Goal: Transaction & Acquisition: Purchase product/service

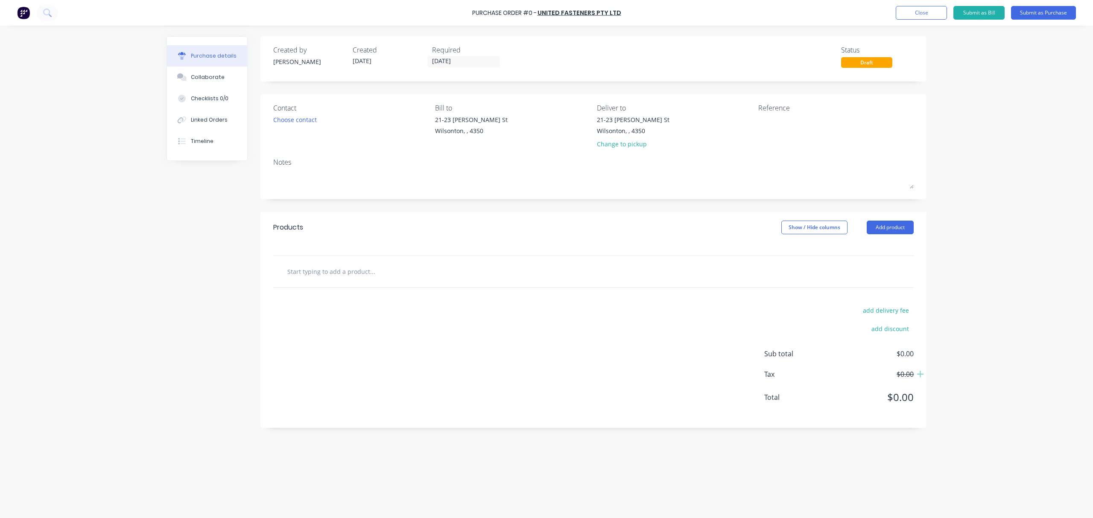
click at [375, 277] on input "text" at bounding box center [372, 271] width 171 height 17
type input "5X16M10.9ZPFSS"
click at [367, 301] on button "Add 5X16M10.9ZPFSS to order" at bounding box center [418, 303] width 256 height 27
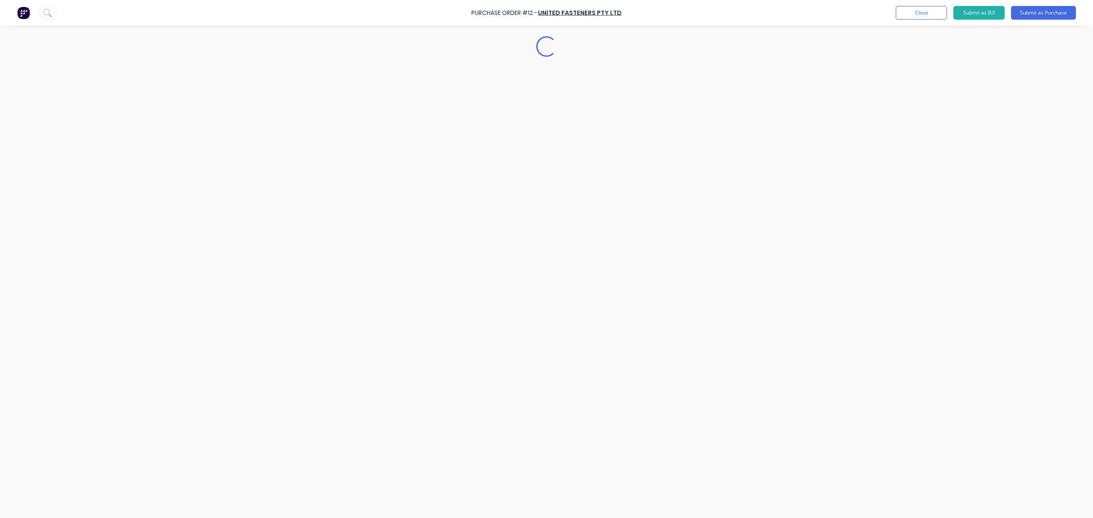
click at [322, 287] on div "Loading..." at bounding box center [546, 247] width 777 height 476
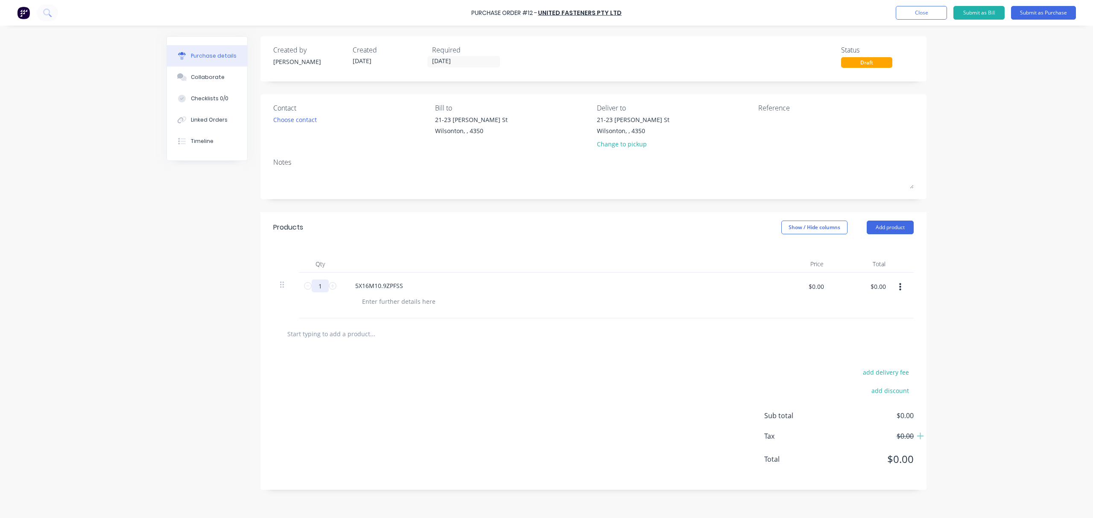
click at [322, 287] on input "1" at bounding box center [320, 286] width 17 height 13
type input "200"
click at [455, 347] on div at bounding box center [593, 334] width 641 height 31
click at [347, 337] on input "text" at bounding box center [372, 333] width 171 height 17
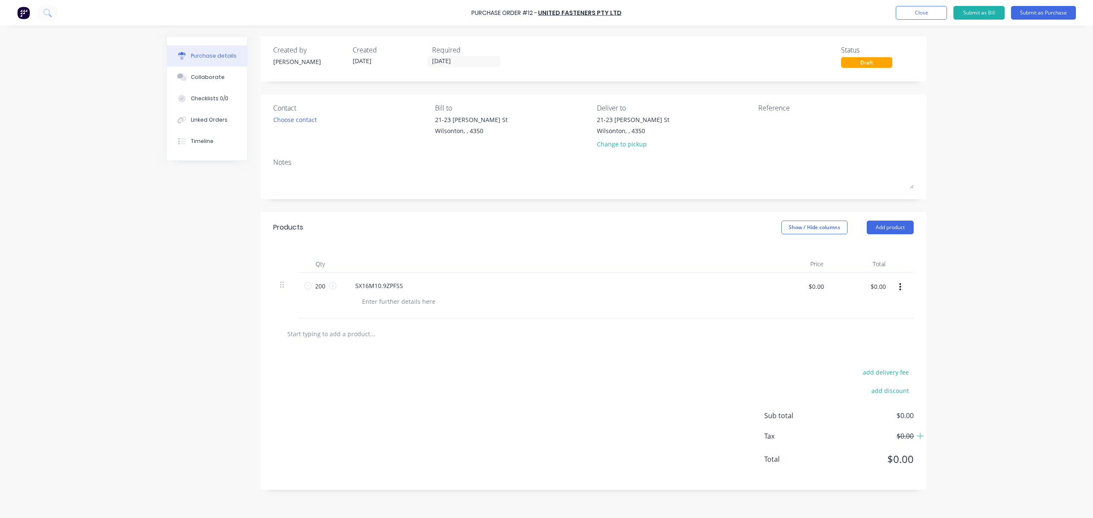
paste input "8M10ZPNYLN"
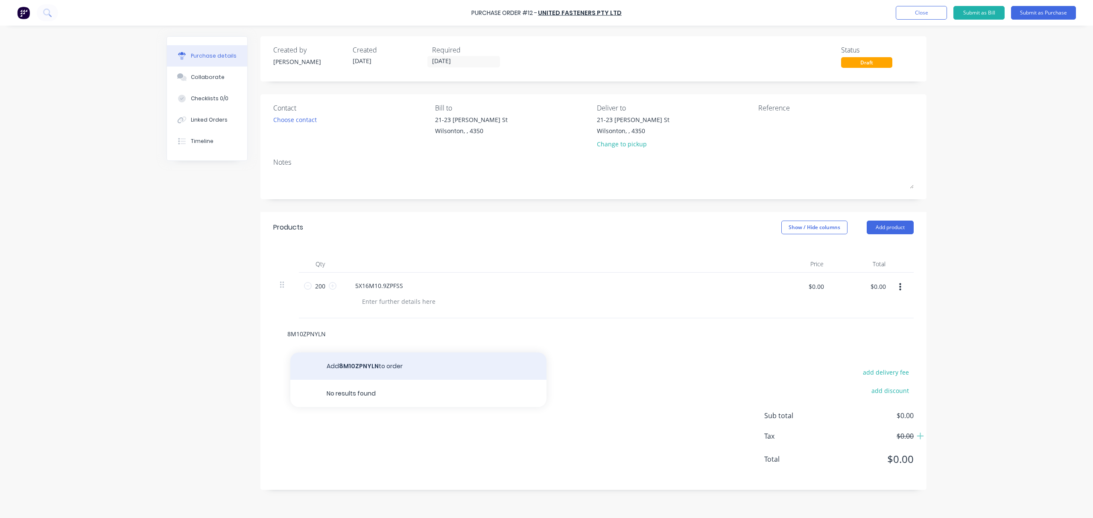
type input "8M10ZPNYLN"
click at [352, 366] on button "Add 8M10ZPNYLN to order" at bounding box center [418, 366] width 256 height 27
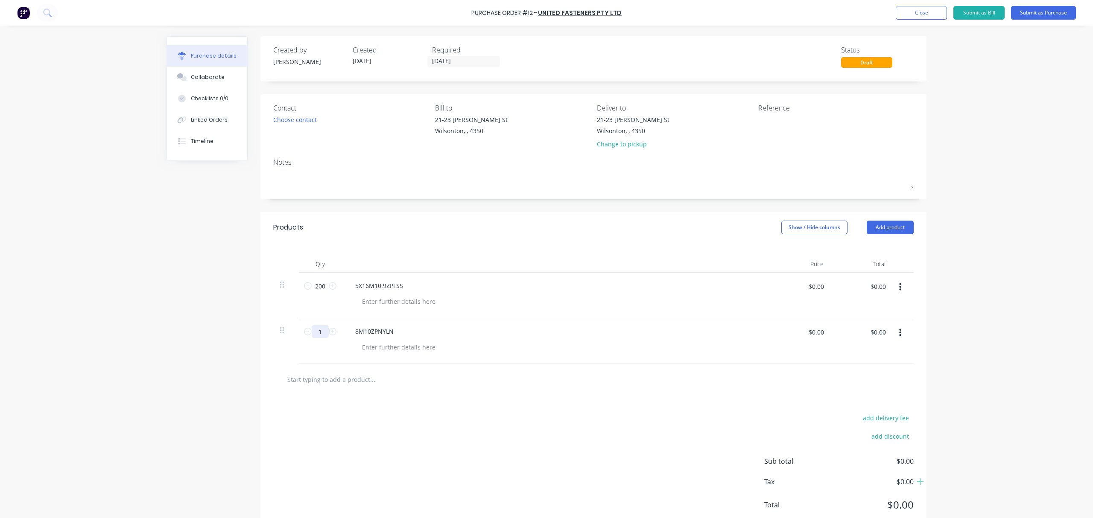
click at [320, 330] on input "1" at bounding box center [320, 331] width 17 height 13
type input "600"
click at [385, 371] on div at bounding box center [593, 379] width 641 height 31
click at [374, 382] on input "text" at bounding box center [372, 379] width 171 height 17
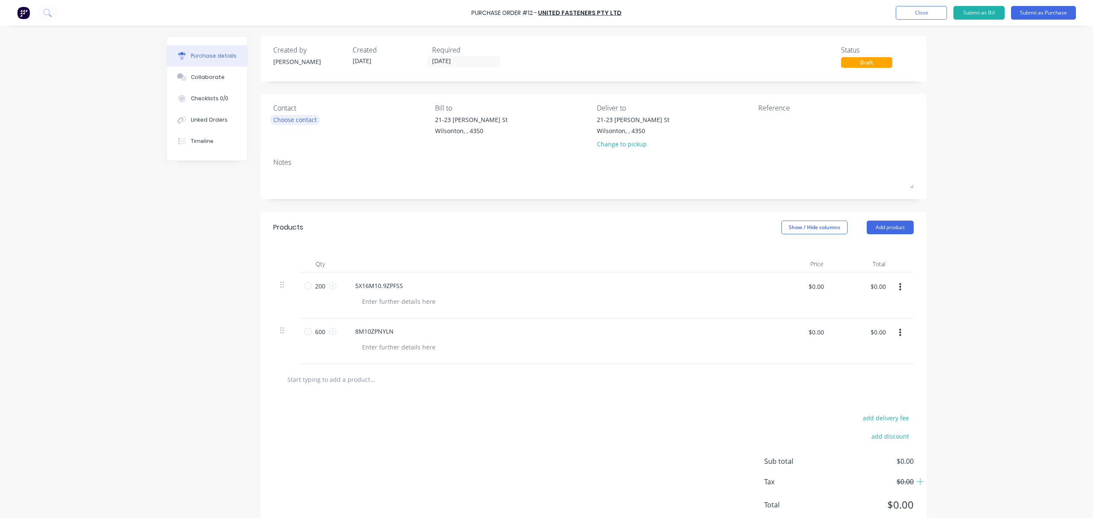
click at [282, 115] on div "Choose contact" at bounding box center [295, 119] width 44 height 9
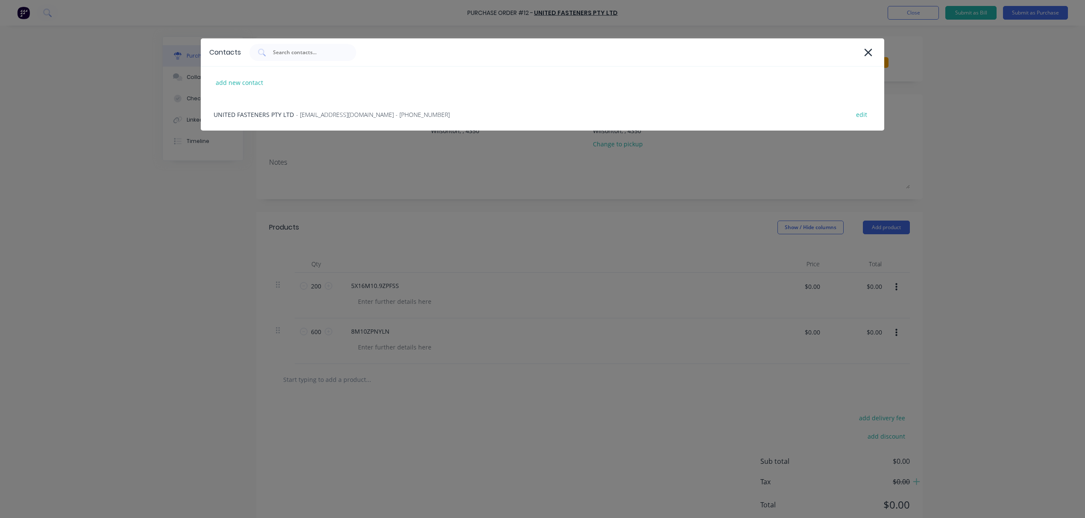
click at [282, 115] on div "UNITED FASTENERS PTY LTD - [EMAIL_ADDRESS][DOMAIN_NAME] - [PHONE_NUMBER] edit" at bounding box center [542, 115] width 683 height 32
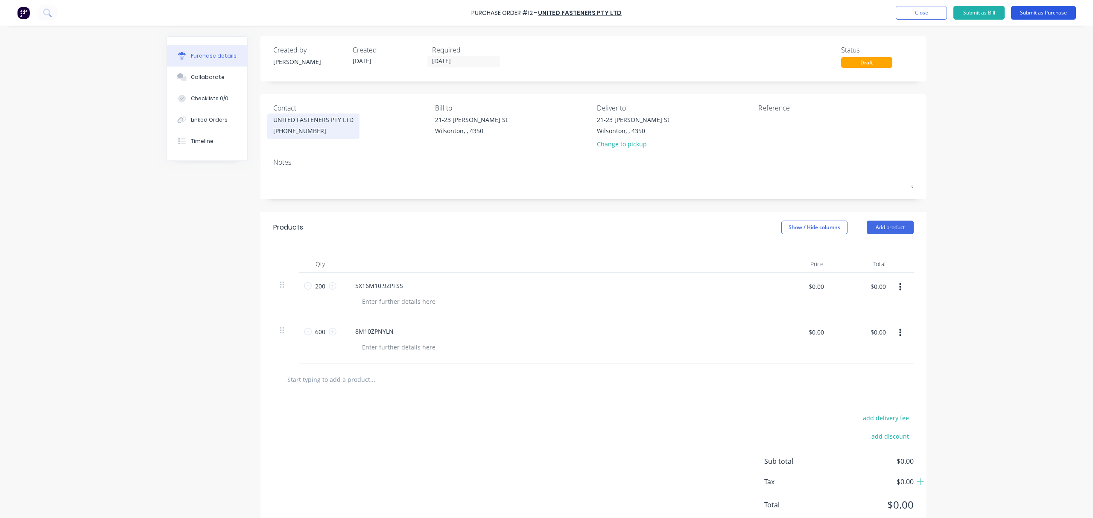
click at [1039, 10] on button "Submit as Purchase" at bounding box center [1043, 13] width 65 height 14
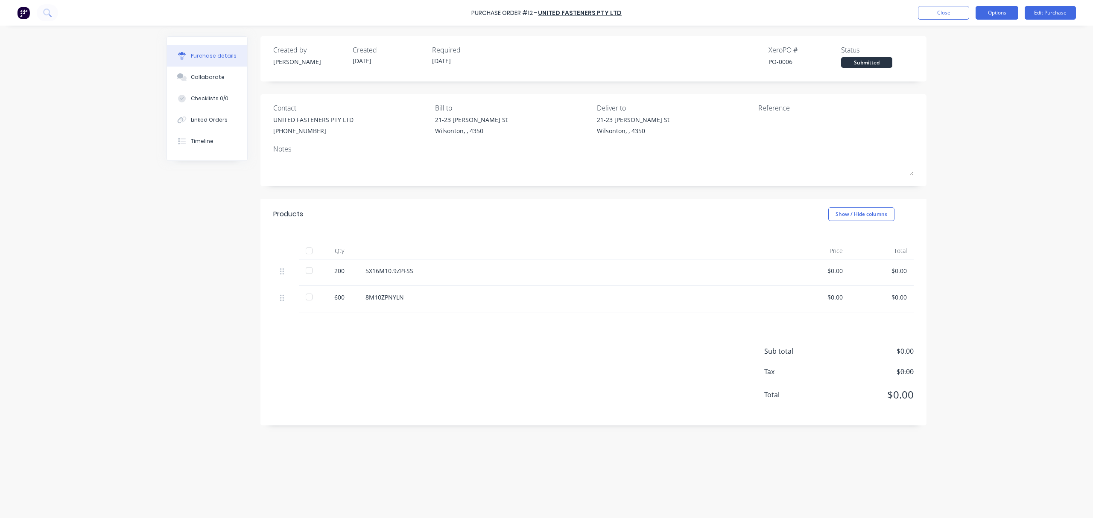
click at [993, 13] on button "Options" at bounding box center [997, 13] width 43 height 14
click at [973, 36] on div "Print / Email" at bounding box center [978, 35] width 66 height 12
click at [964, 64] on div "Without pricing" at bounding box center [978, 69] width 66 height 12
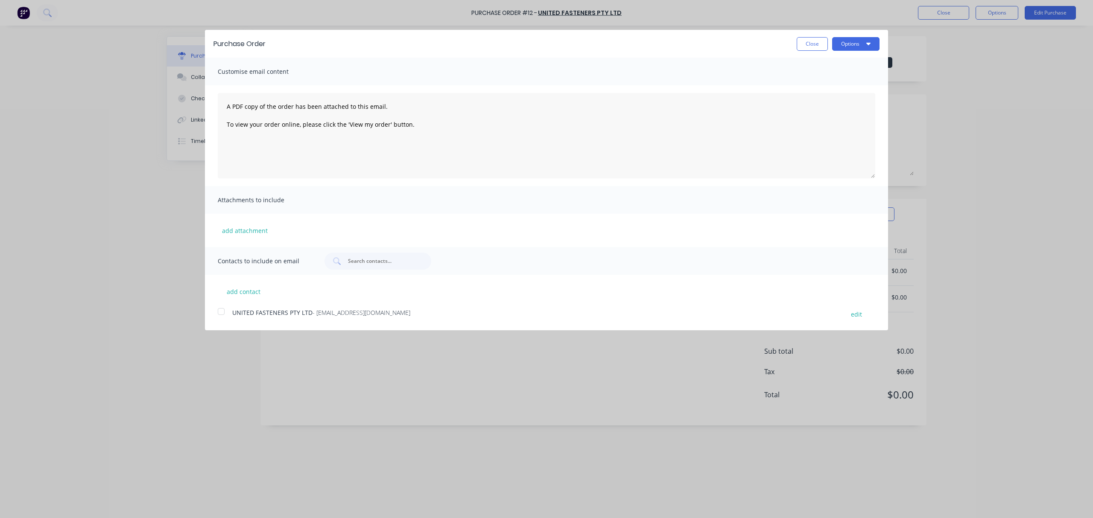
click at [240, 313] on span "UNITED FASTENERS PTY LTD" at bounding box center [272, 313] width 80 height 8
click at [851, 38] on button "Options" at bounding box center [855, 44] width 47 height 14
click at [828, 81] on div "Email" at bounding box center [839, 82] width 66 height 12
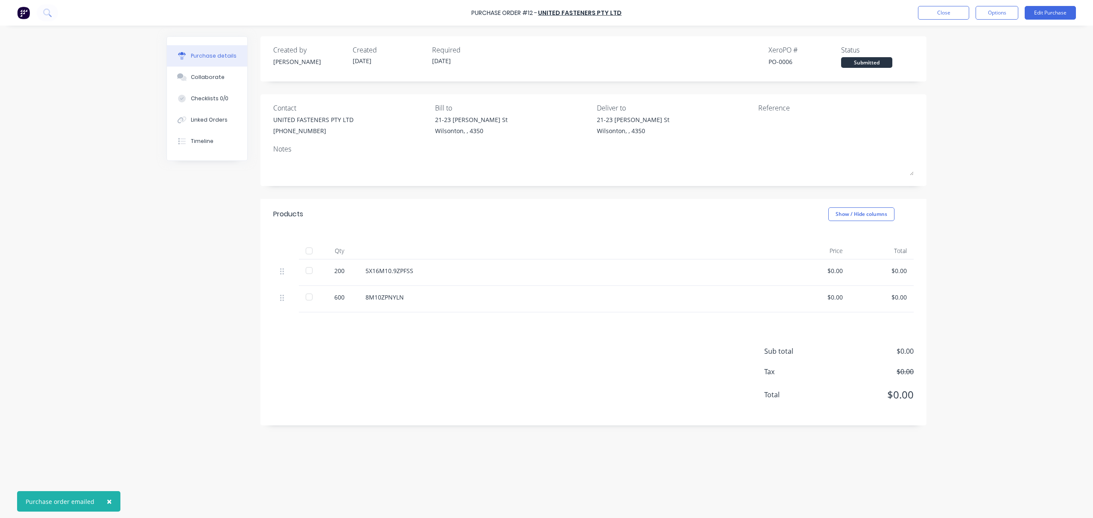
click at [175, 224] on div "Created by [PERSON_NAME] Created [DATE] Required [DATE] Xero PO # PO-0006 Statu…" at bounding box center [547, 269] width 760 height 467
click at [952, 9] on button "Close" at bounding box center [943, 13] width 51 height 14
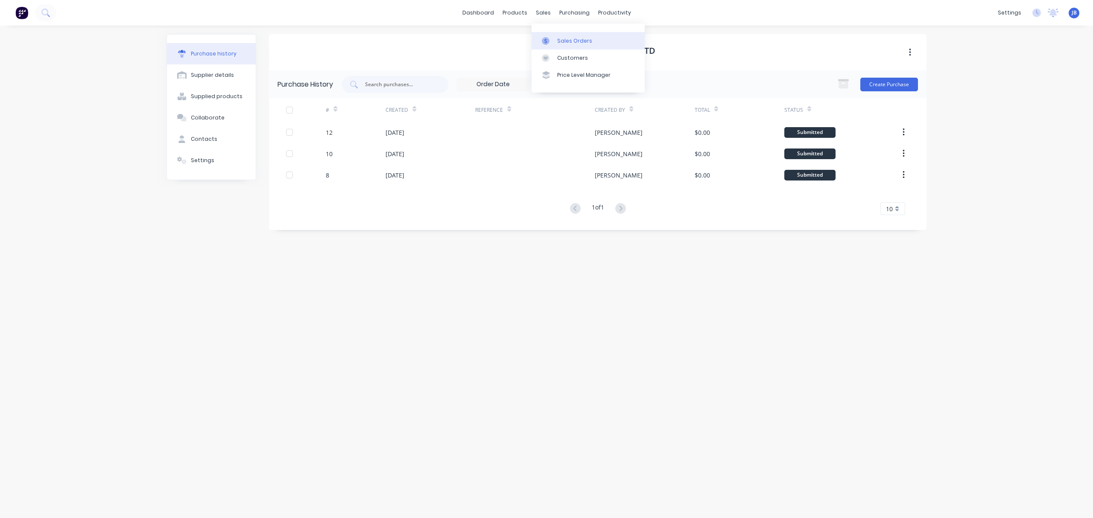
click at [559, 38] on div "Sales Orders" at bounding box center [574, 41] width 35 height 8
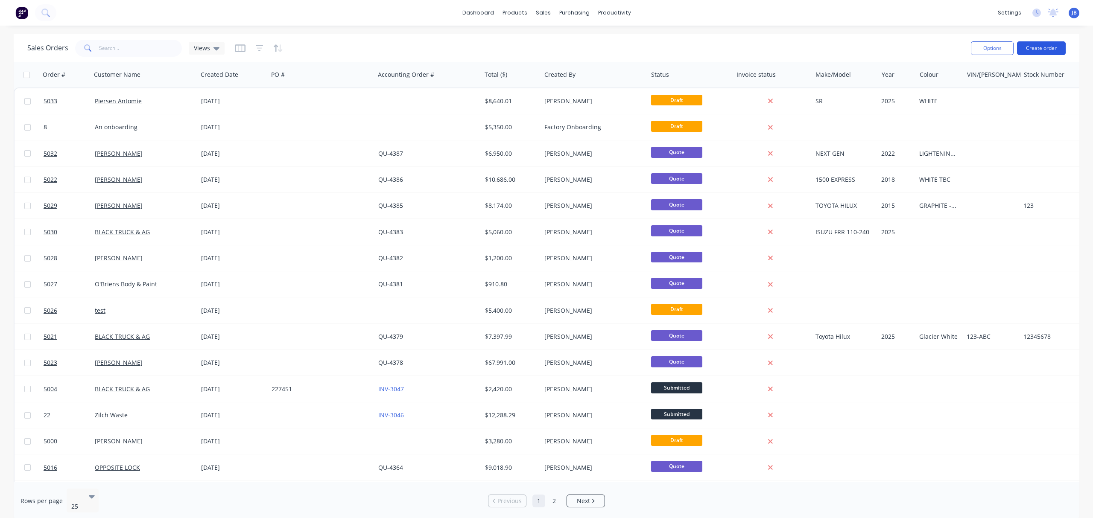
click at [1039, 45] on button "Create order" at bounding box center [1041, 48] width 49 height 14
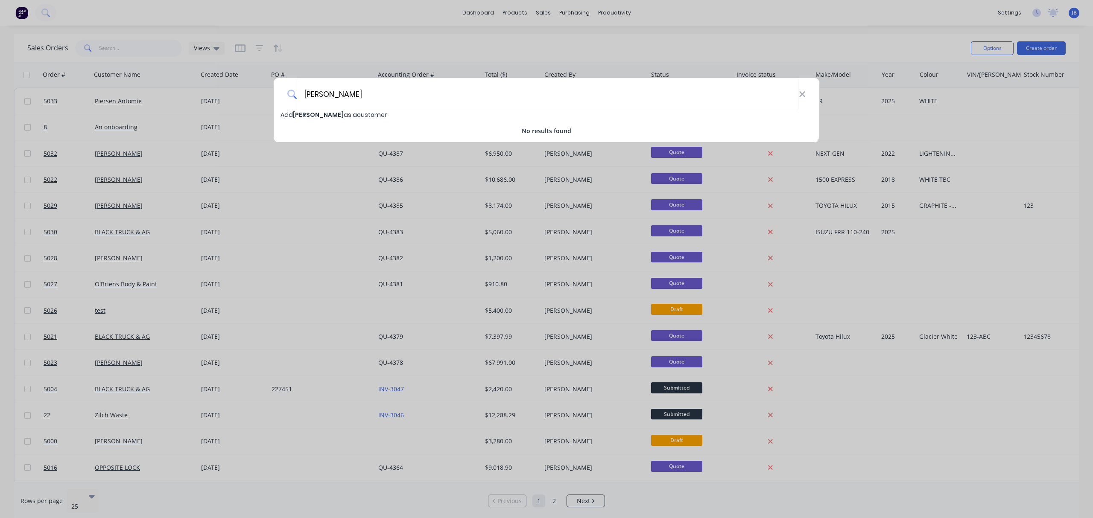
type input "[PERSON_NAME]"
click at [332, 111] on span "[PERSON_NAME]" at bounding box center [318, 115] width 51 height 9
select select "AU"
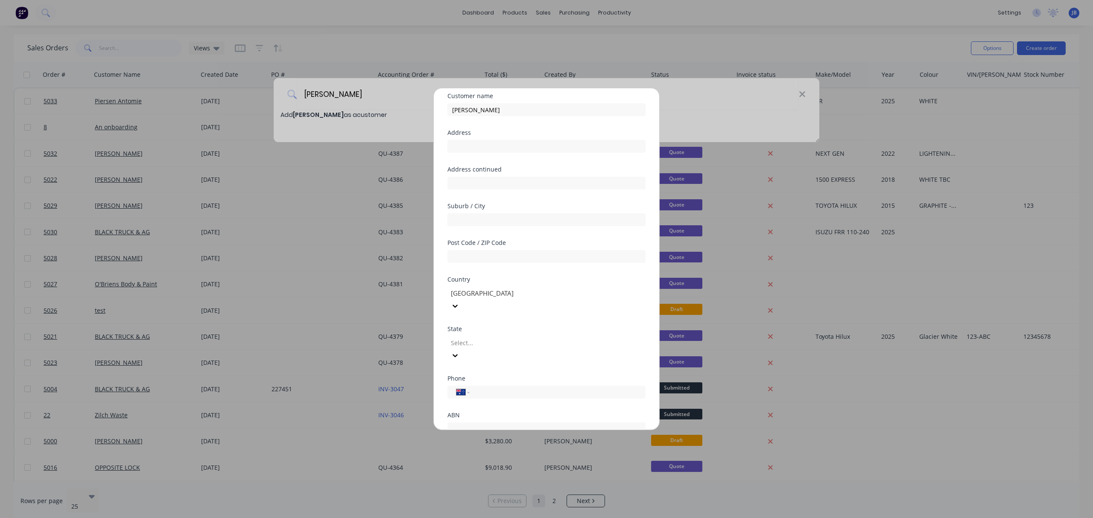
scroll to position [57, 0]
click at [500, 362] on input "tel" at bounding box center [556, 367] width 161 height 10
type input "0428 744 379"
click at [521, 387] on div "ABN" at bounding box center [547, 390] width 198 height 6
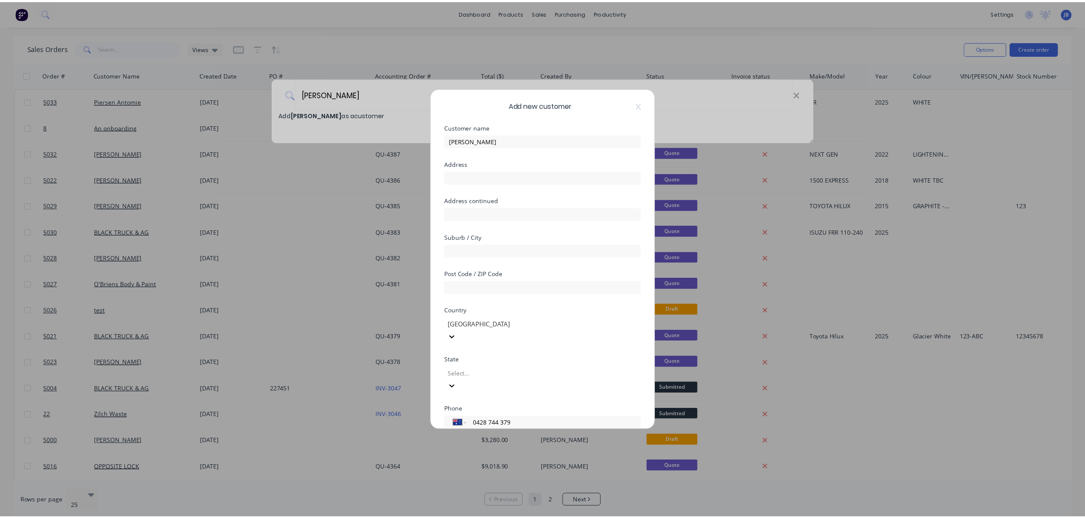
scroll to position [75, 0]
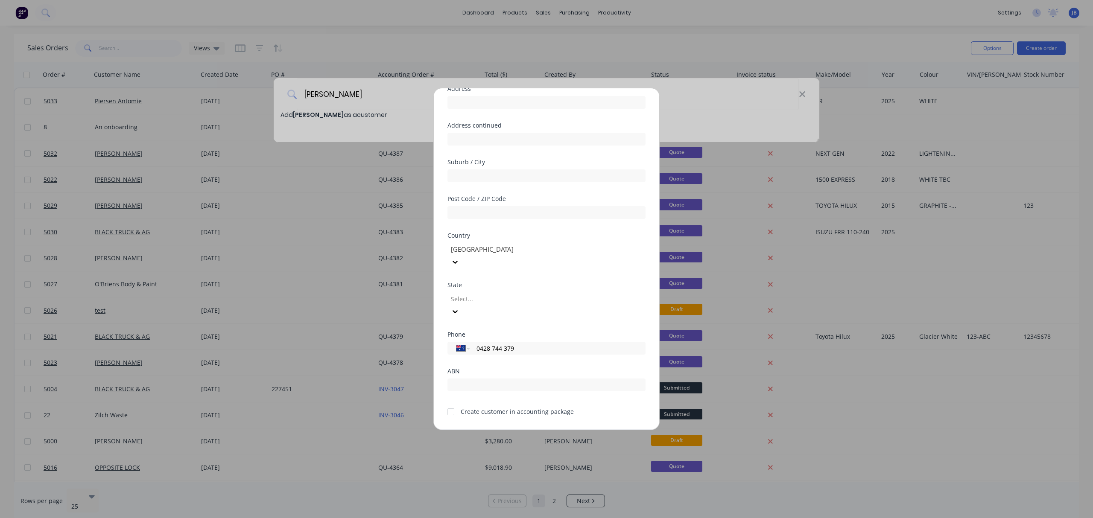
click at [448, 404] on div at bounding box center [450, 412] width 17 height 17
click at [512, 430] on button "Save" at bounding box center [519, 437] width 47 height 14
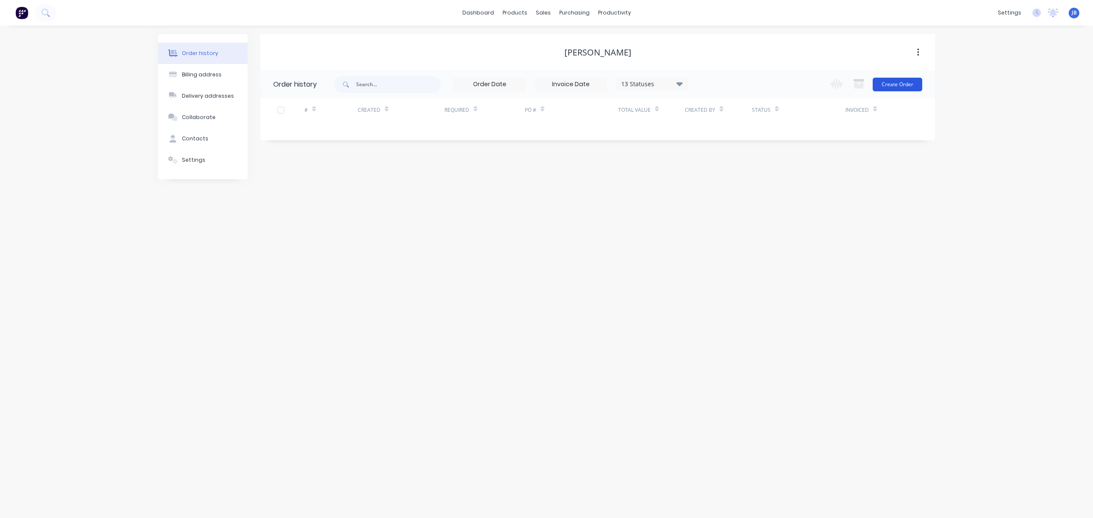
click at [907, 84] on button "Create Order" at bounding box center [898, 85] width 50 height 14
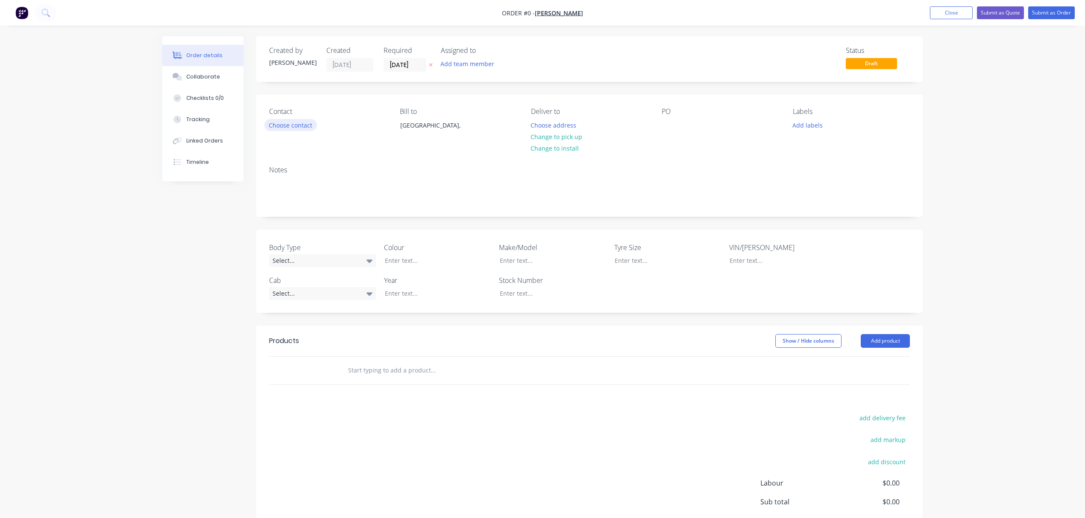
click at [299, 124] on button "Choose contact" at bounding box center [290, 125] width 53 height 12
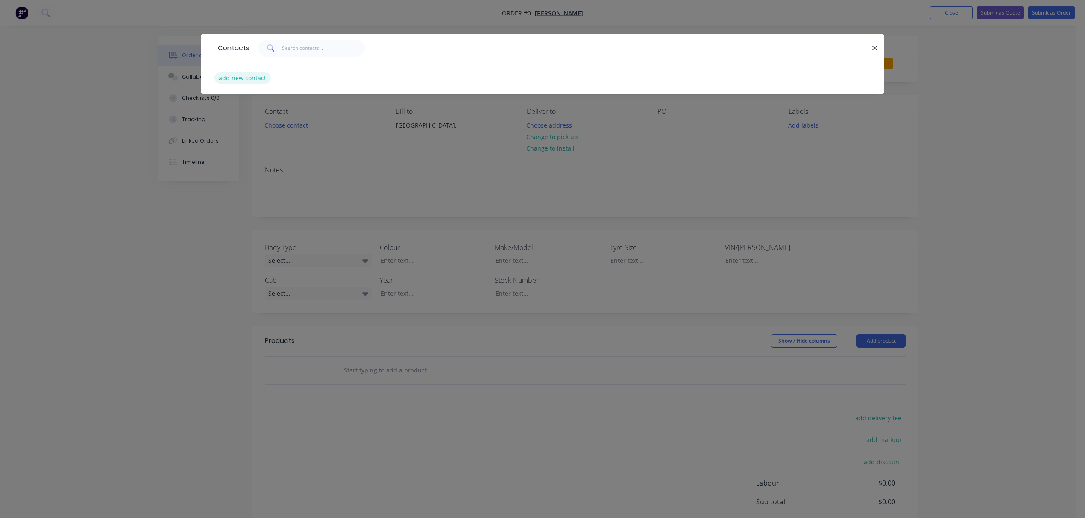
click at [243, 74] on button "add new contact" at bounding box center [242, 78] width 56 height 12
select select "AU"
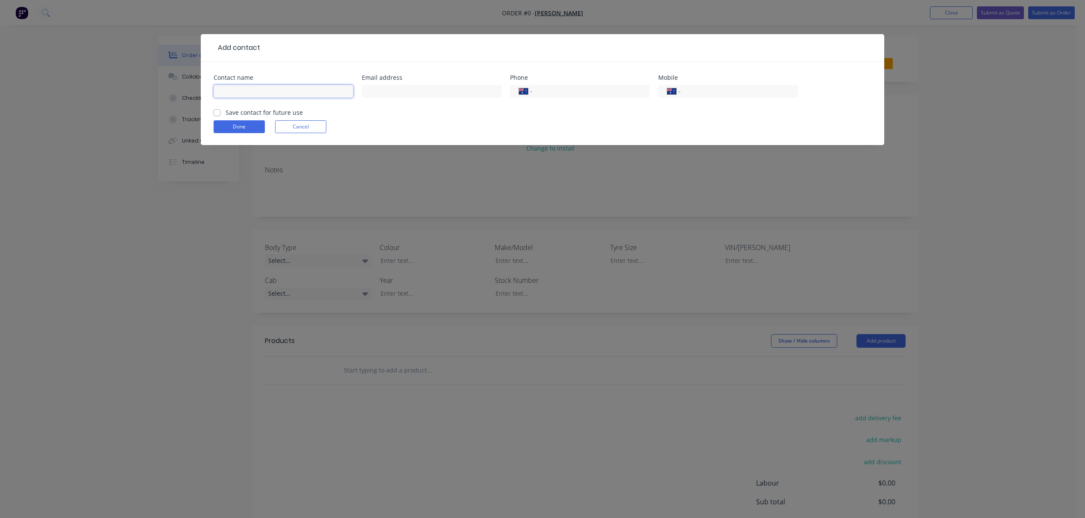
click at [243, 87] on input "text" at bounding box center [284, 91] width 140 height 13
type input "[PERSON_NAME]"
type input "[EMAIL_ADDRESS][DOMAIN_NAME]"
type input "0482 744 379"
click at [225, 114] on label "Save contact for future use" at bounding box center [263, 112] width 77 height 9
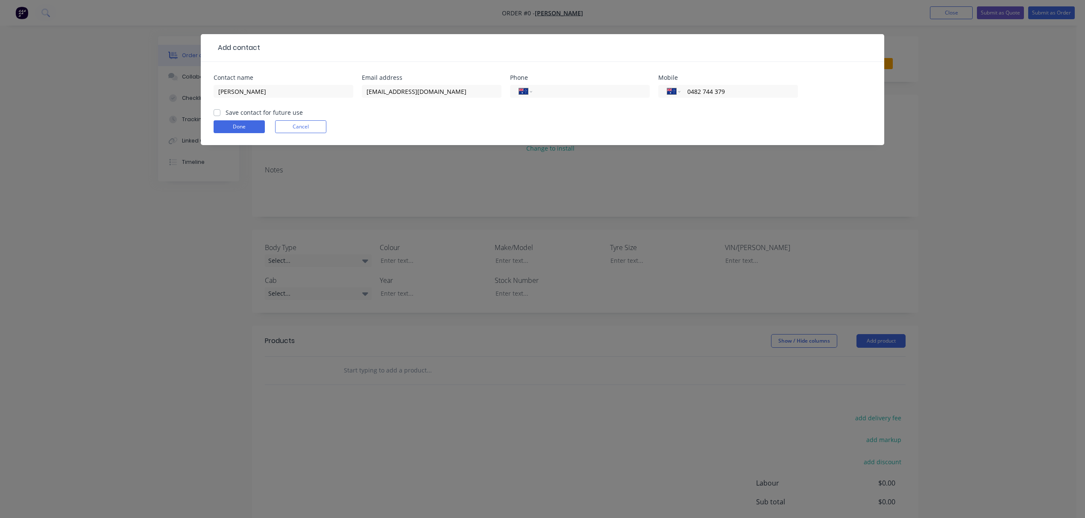
click at [216, 114] on input "Save contact for future use" at bounding box center [217, 112] width 7 height 8
checkbox input "true"
click at [229, 132] on button "Done" at bounding box center [239, 126] width 51 height 13
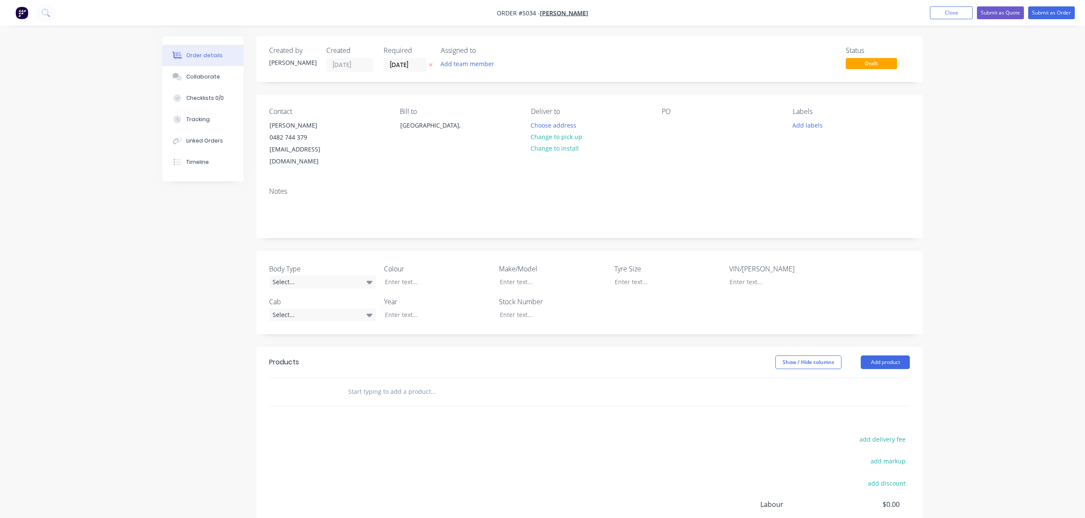
scroll to position [57, 0]
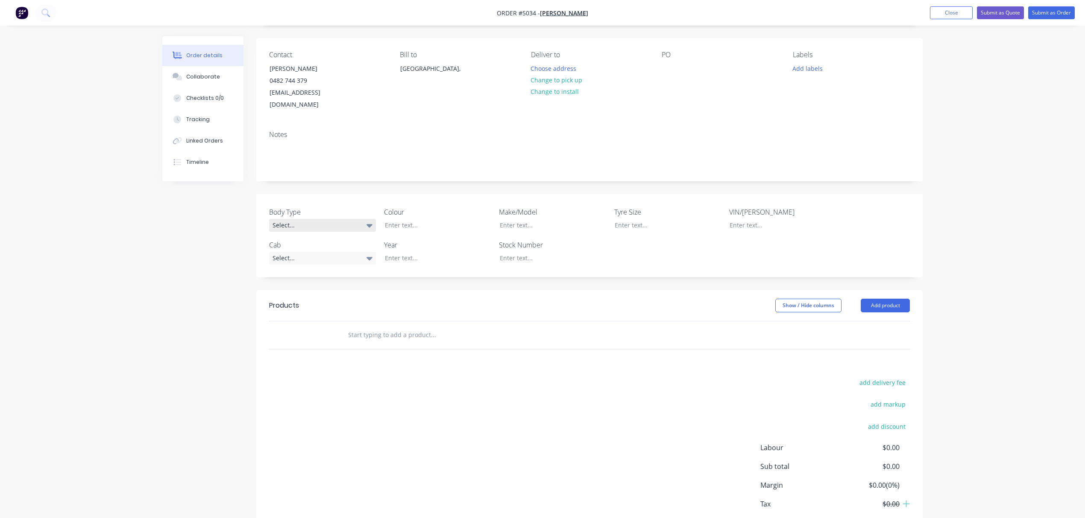
click at [354, 219] on div "Select..." at bounding box center [322, 225] width 107 height 13
click at [285, 281] on div "Tray" at bounding box center [285, 282] width 18 height 11
click at [516, 219] on div at bounding box center [546, 225] width 107 height 12
click at [330, 252] on div "Select..." at bounding box center [322, 258] width 107 height 13
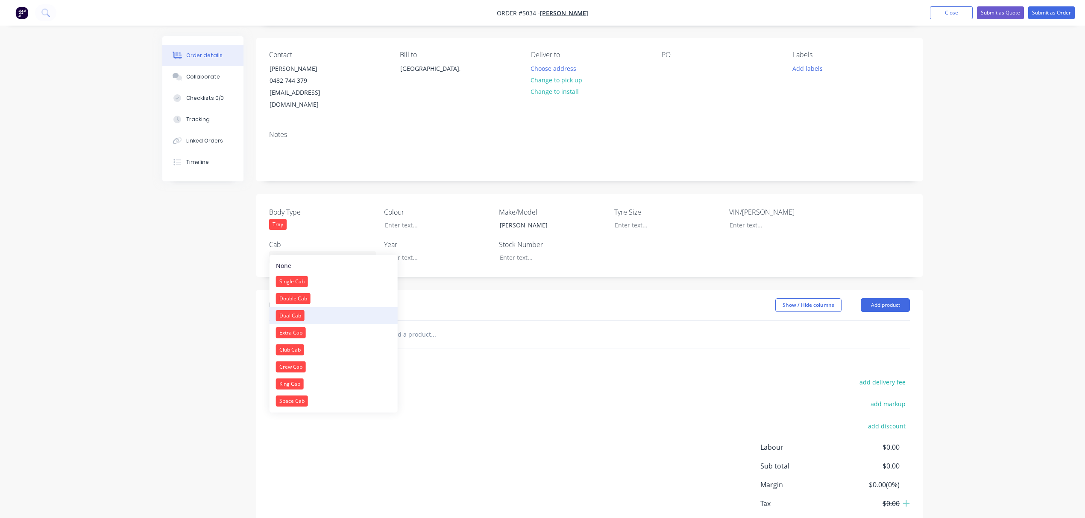
click at [306, 320] on button "Dual Cab" at bounding box center [333, 315] width 128 height 17
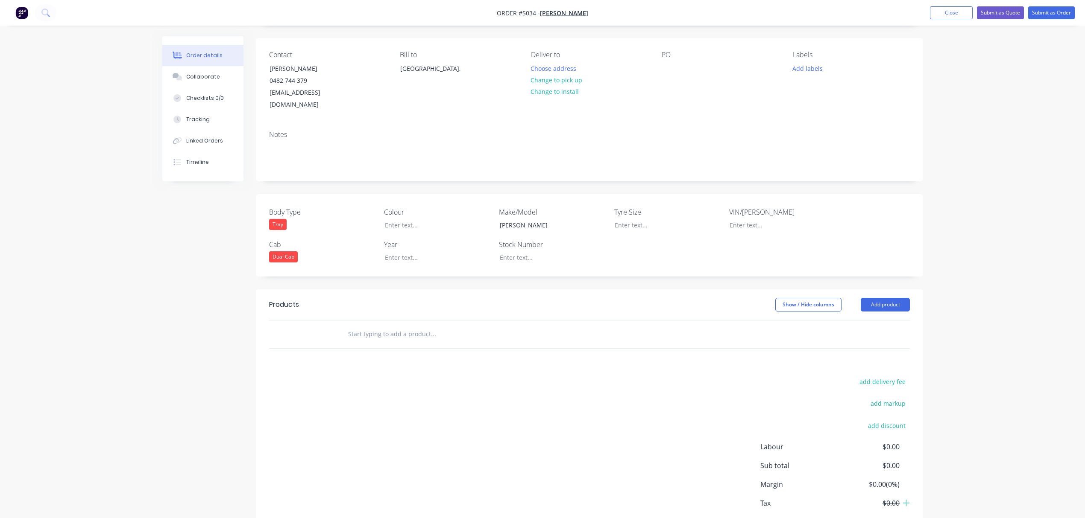
click at [438, 326] on input "text" at bounding box center [433, 334] width 171 height 17
type input "SUPPLY AND FIT 3" FOLDING GOOSNECK BALL"
click at [479, 354] on button "Add SUPPLY AND FIT 3" FOLDING GOOSNECK BALL to order" at bounding box center [479, 366] width 256 height 27
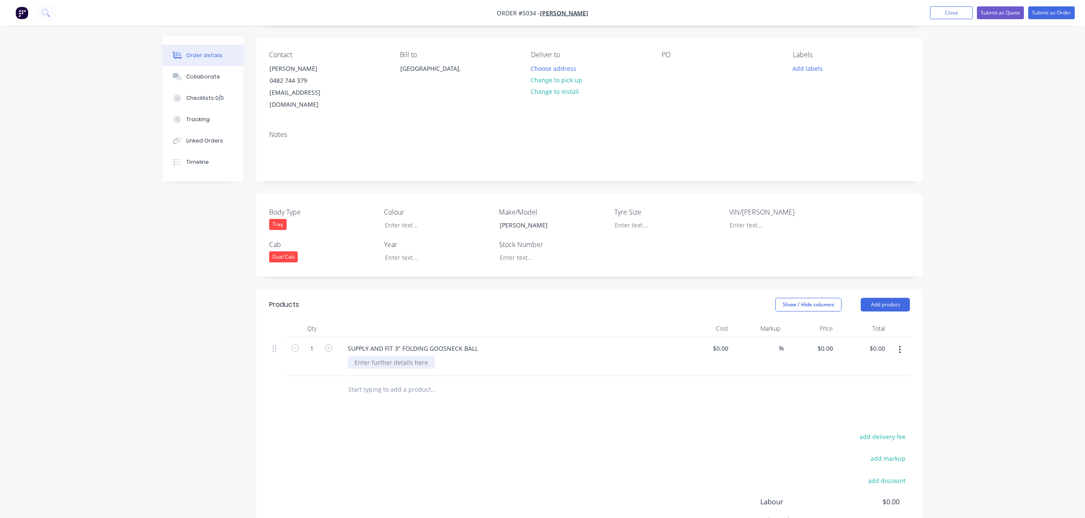
click at [418, 357] on div at bounding box center [391, 363] width 87 height 12
click at [829, 342] on input "0" at bounding box center [831, 348] width 10 height 12
click at [796, 290] on header "Products Show / Hide columns Add product" at bounding box center [589, 305] width 666 height 31
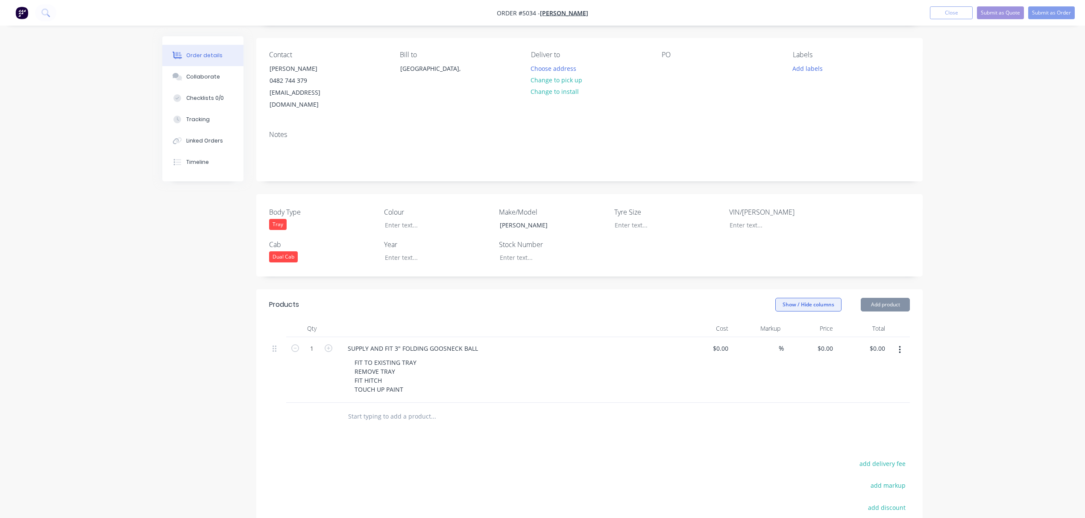
click at [797, 298] on button "Show / Hide columns" at bounding box center [808, 305] width 66 height 14
click at [796, 322] on div "Cost" at bounding box center [803, 321] width 50 height 7
click at [788, 322] on span at bounding box center [788, 321] width 7 height 7
click at [778, 318] on input "Cost" at bounding box center [778, 318] width 0 height 0
click at [790, 331] on span at bounding box center [788, 332] width 7 height 7
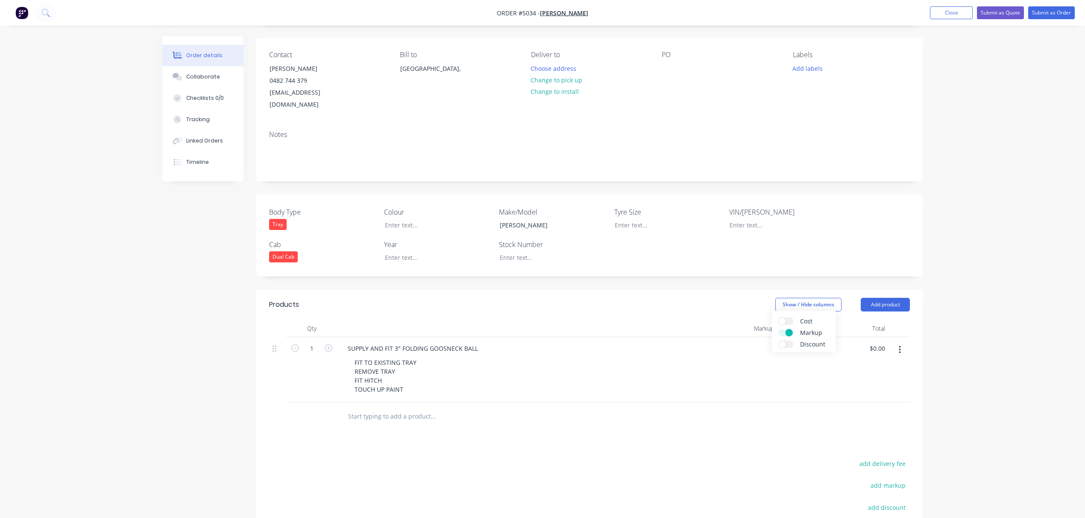
click at [778, 329] on input "Markup" at bounding box center [778, 329] width 0 height 0
click at [854, 340] on span "Discount" at bounding box center [832, 344] width 64 height 9
click at [778, 341] on input "Discount" at bounding box center [778, 341] width 0 height 0
click at [787, 345] on span at bounding box center [788, 344] width 7 height 7
click at [778, 341] on input "Discount" at bounding box center [778, 341] width 0 height 0
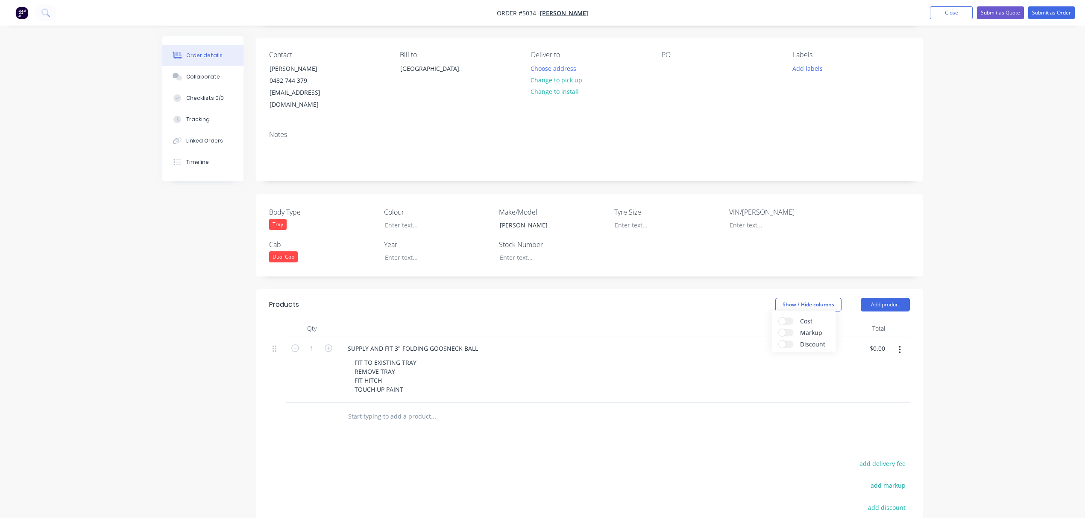
click at [699, 358] on div "FIT TO EXISTING TRAY REMOVE TRAY FIT HITCH TOUCH UP PAINT" at bounding box center [554, 376] width 413 height 39
click at [815, 342] on div "0 $0.00" at bounding box center [814, 348] width 23 height 12
type input "$4,363.64"
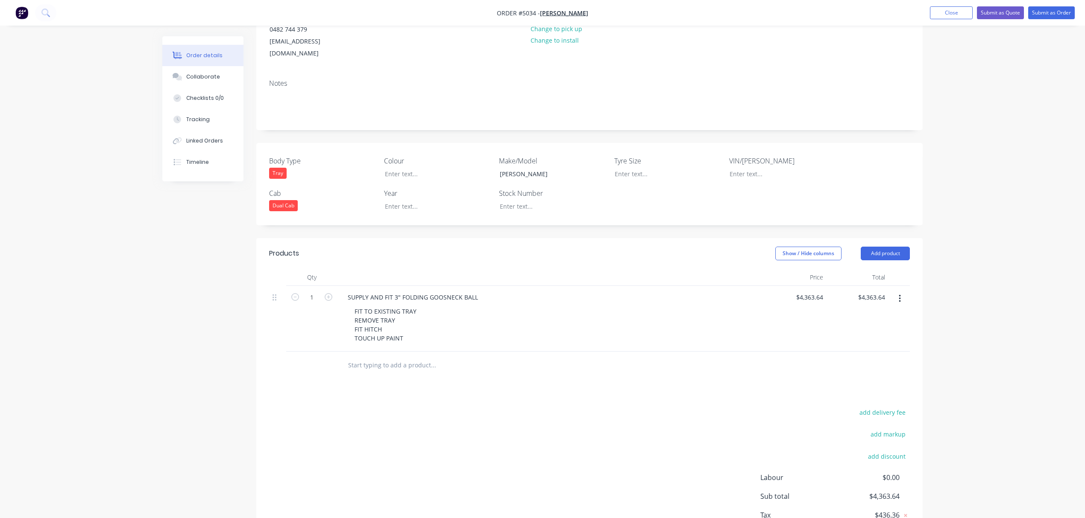
scroll to position [157, 0]
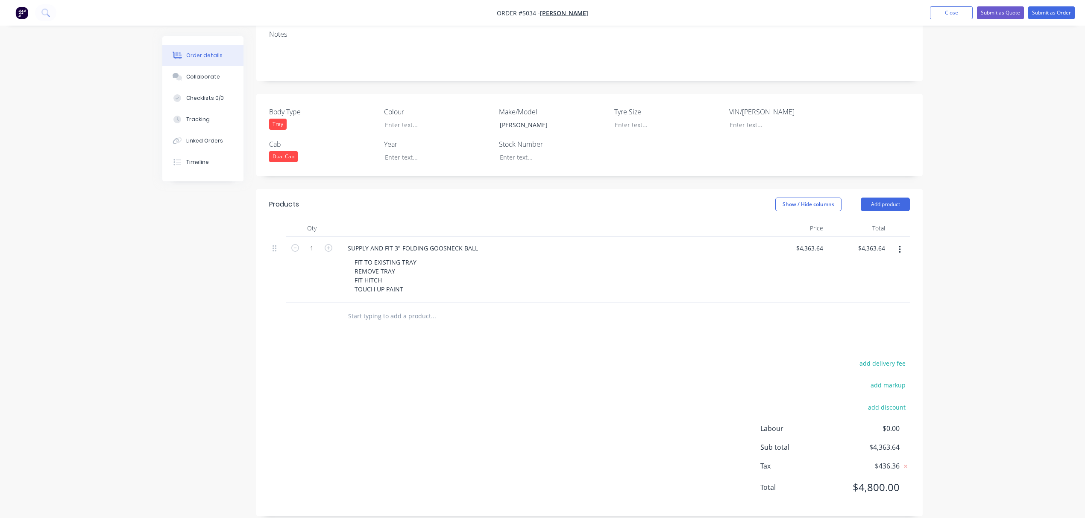
click at [370, 308] on input "text" at bounding box center [433, 316] width 171 height 17
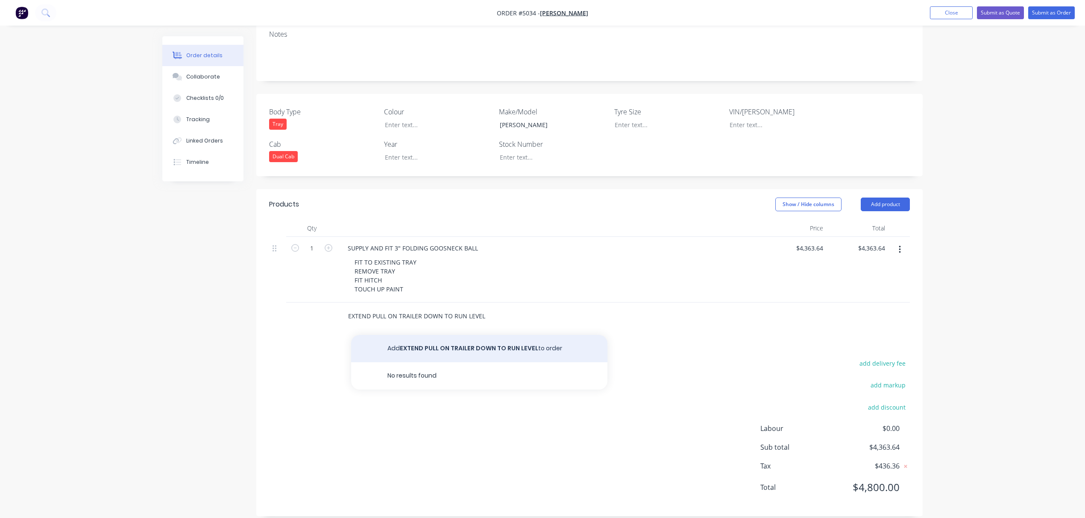
type input "EXTEND PULL ON TRAILER DOWN TO RUN LEVEL"
click at [462, 335] on button "Add EXTEND PULL ON TRAILER DOWN TO RUN LEVEL to order" at bounding box center [479, 348] width 256 height 27
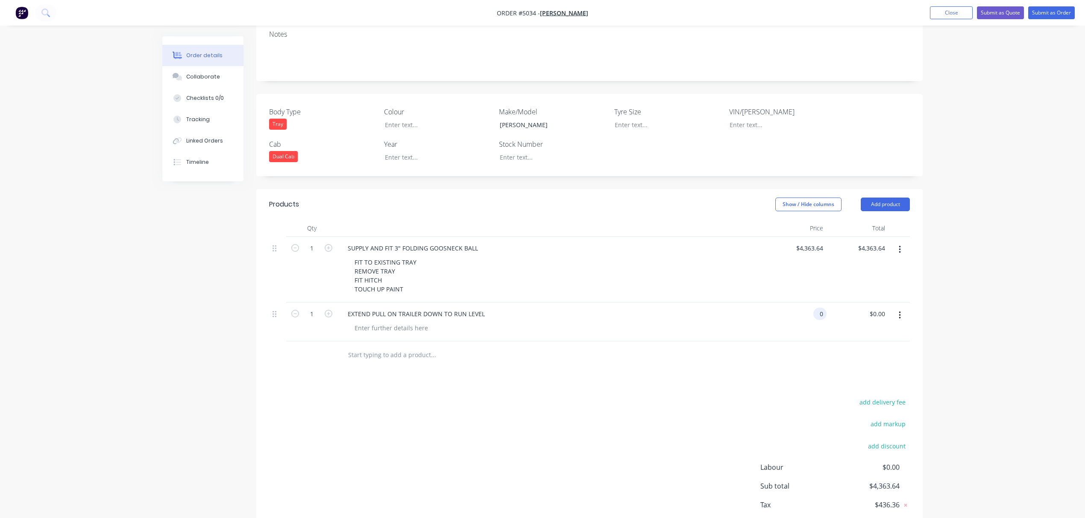
click at [808, 303] on div "0 0" at bounding box center [795, 322] width 62 height 39
type input "$1,272.73"
click at [635, 397] on div "add delivery fee add markup add discount Labour $0.00 Sub total $4,363.64 Tax $…" at bounding box center [589, 470] width 641 height 146
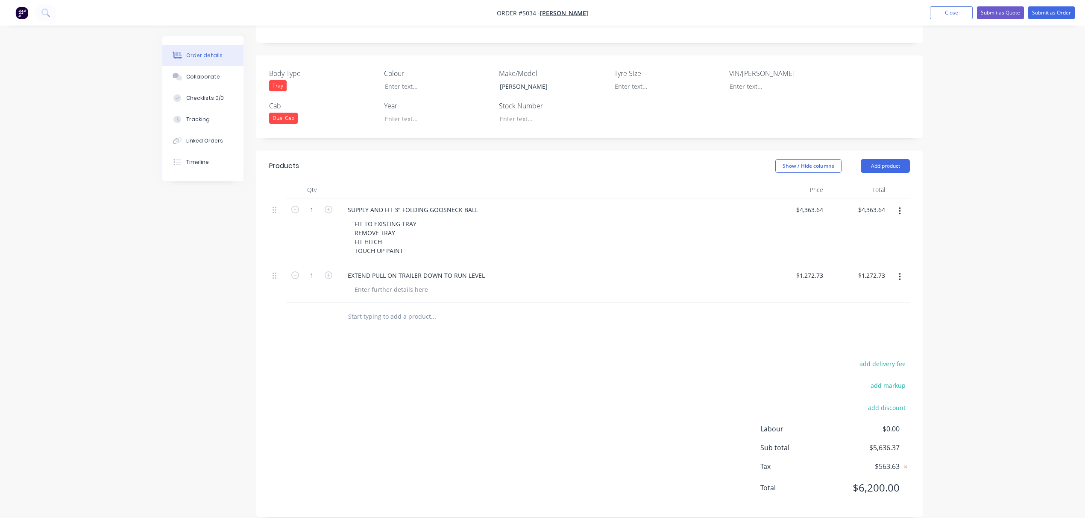
scroll to position [139, 0]
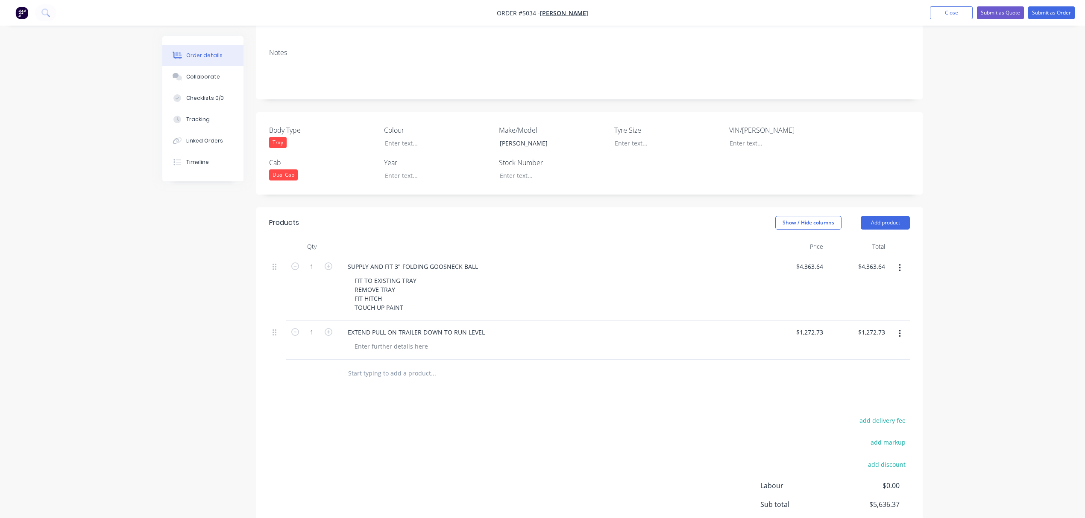
click at [433, 340] on div at bounding box center [554, 346] width 413 height 12
click at [395, 340] on div at bounding box center [391, 346] width 87 height 12
click at [409, 411] on div "Products Show / Hide columns Add product Qty Price Total 1 SUPPLY AND FIT 3" FO…" at bounding box center [589, 395] width 666 height 375
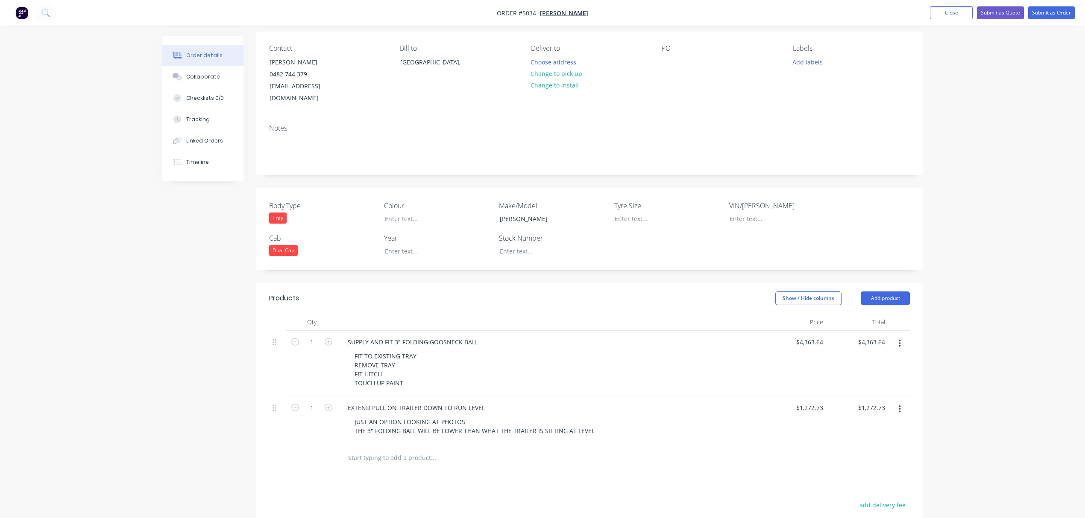
scroll to position [0, 0]
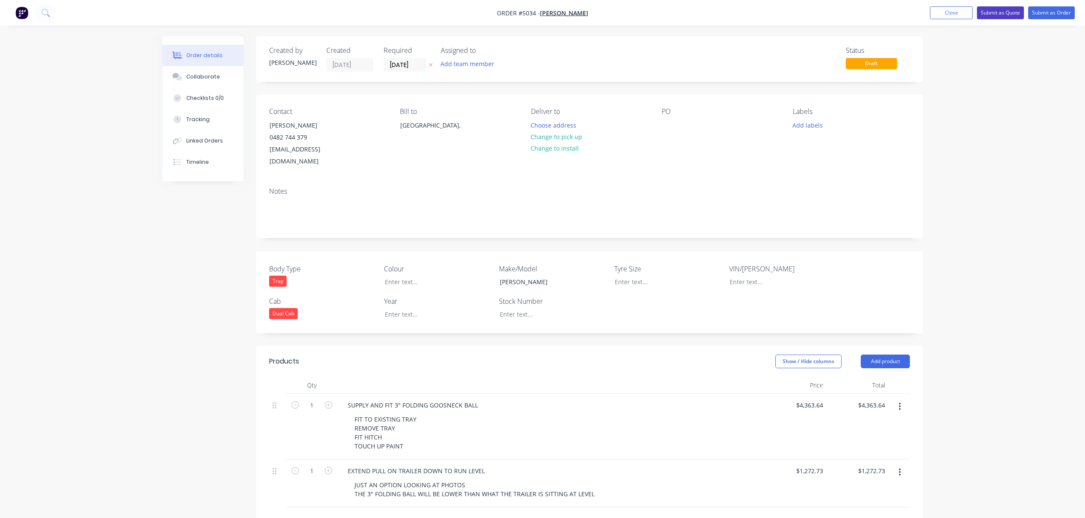
click at [1001, 12] on button "Submit as Quote" at bounding box center [1000, 12] width 47 height 13
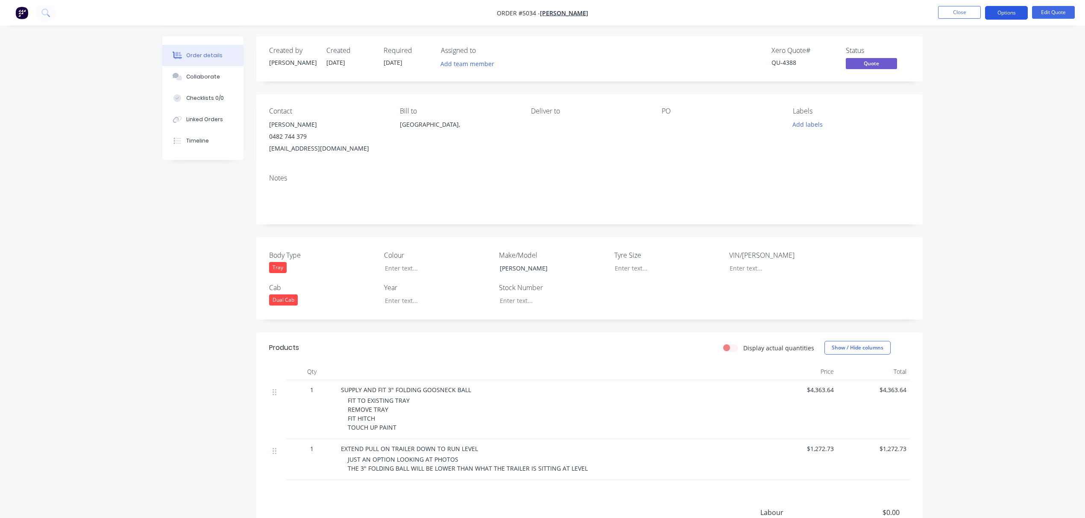
click at [1013, 11] on button "Options" at bounding box center [1006, 13] width 43 height 14
click at [965, 53] on div "Quote" at bounding box center [980, 52] width 79 height 12
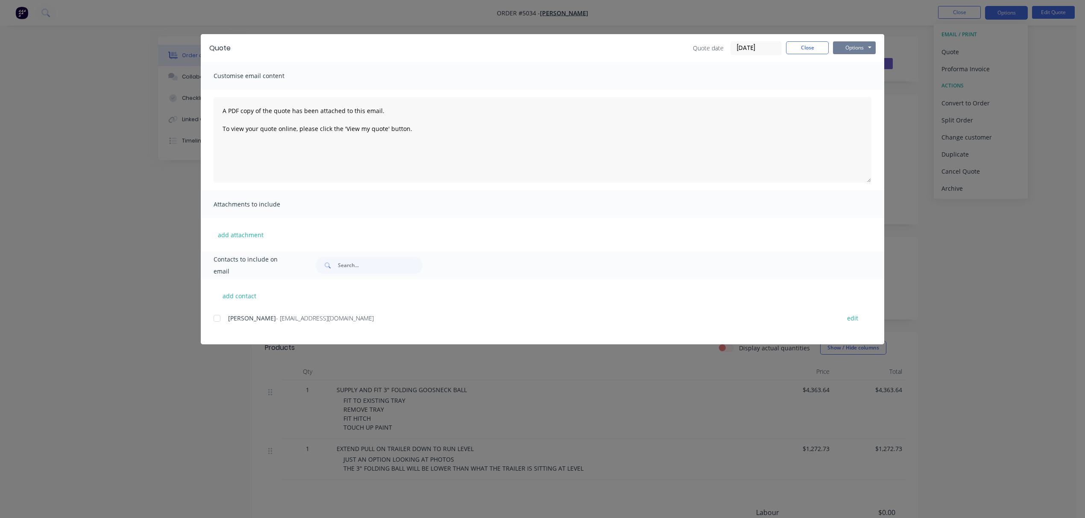
click at [863, 50] on button "Options" at bounding box center [854, 47] width 43 height 13
click at [224, 320] on div at bounding box center [216, 318] width 17 height 17
click at [863, 47] on button "Options" at bounding box center [854, 47] width 43 height 13
click at [860, 90] on button "Email" at bounding box center [860, 91] width 55 height 14
click at [860, 48] on button "Options" at bounding box center [854, 47] width 43 height 13
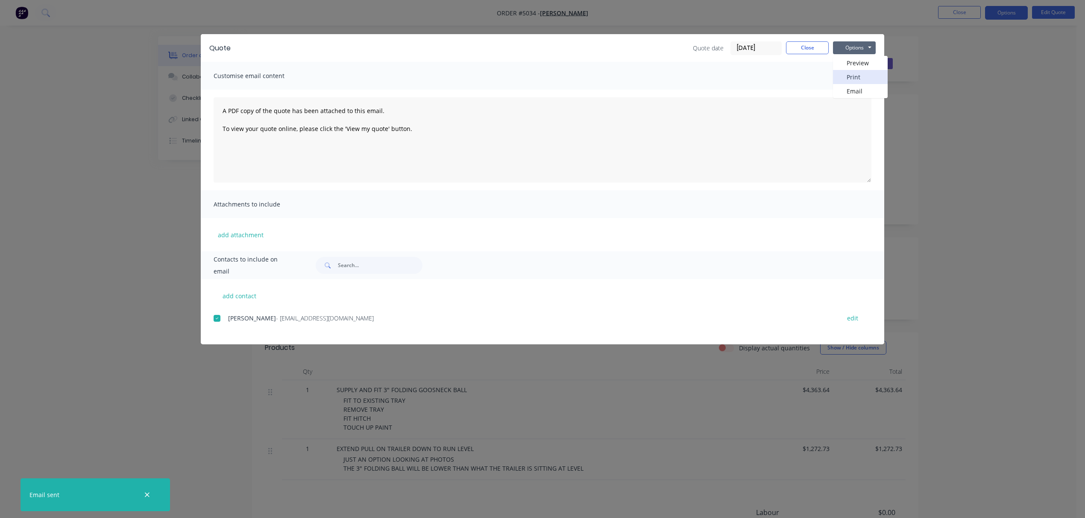
click at [854, 74] on button "Print" at bounding box center [860, 77] width 55 height 14
